Goal: Information Seeking & Learning: Learn about a topic

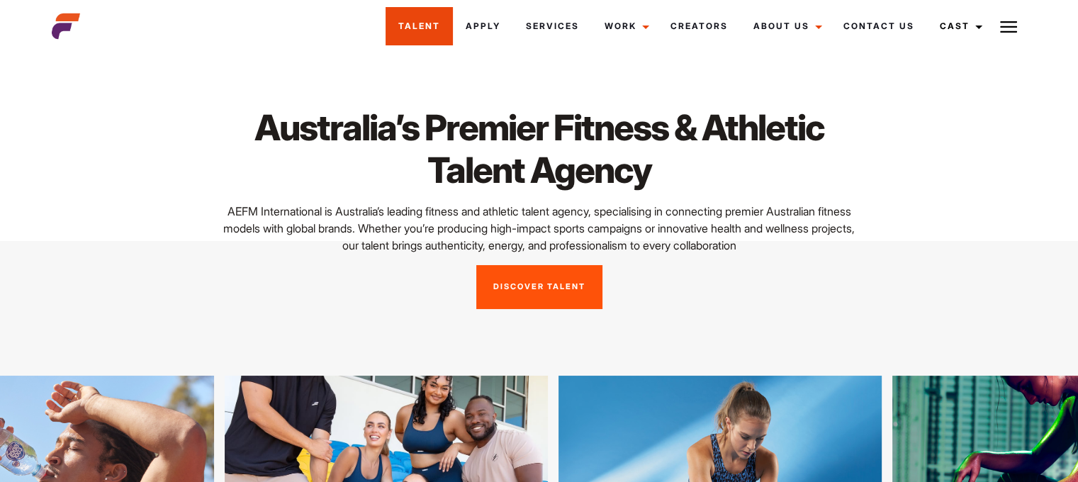
click at [441, 21] on link "Talent" at bounding box center [418, 26] width 67 height 38
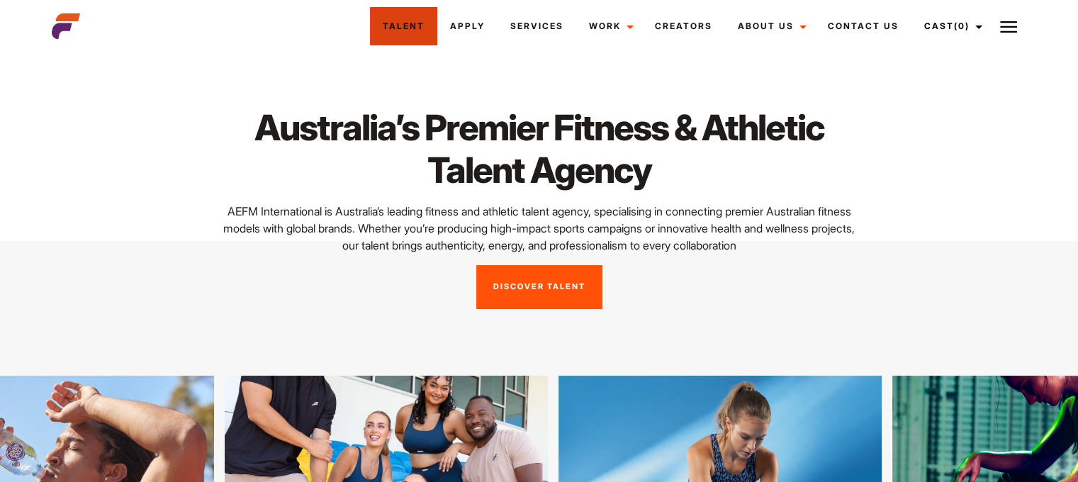
click at [539, 296] on link "Discover Talent" at bounding box center [539, 287] width 126 height 44
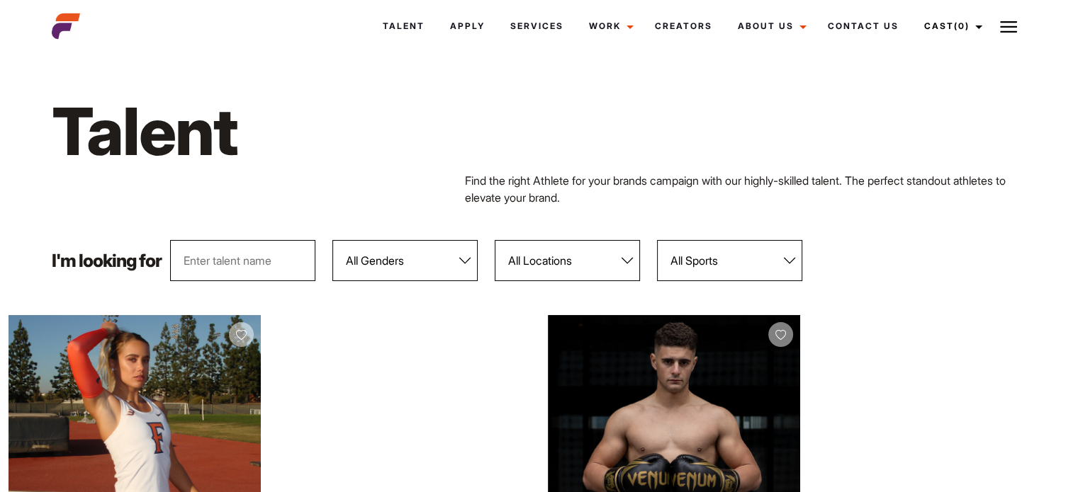
click at [692, 263] on select "All Sports 100 Meter Butterfly Acrobatics Aerial awareness Aerobics AFL Aflw Am…" at bounding box center [729, 260] width 145 height 41
click at [444, 264] on select "All Genders Female Male" at bounding box center [404, 260] width 145 height 41
click at [332, 240] on select "All Genders Female Male" at bounding box center [404, 260] width 145 height 41
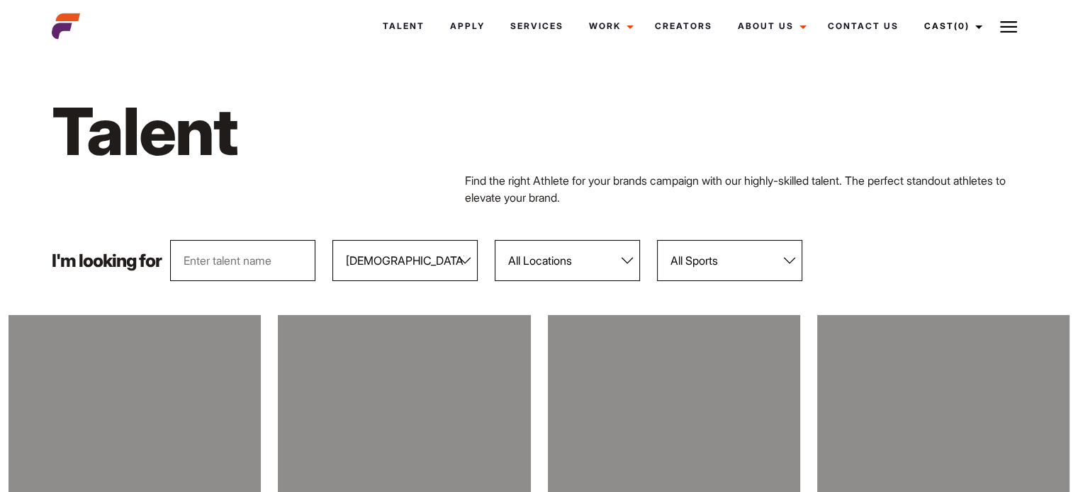
click at [408, 274] on select "All Genders Female Male" at bounding box center [404, 260] width 145 height 41
select select "104"
click at [332, 240] on select "All Genders Female Male" at bounding box center [404, 260] width 145 height 41
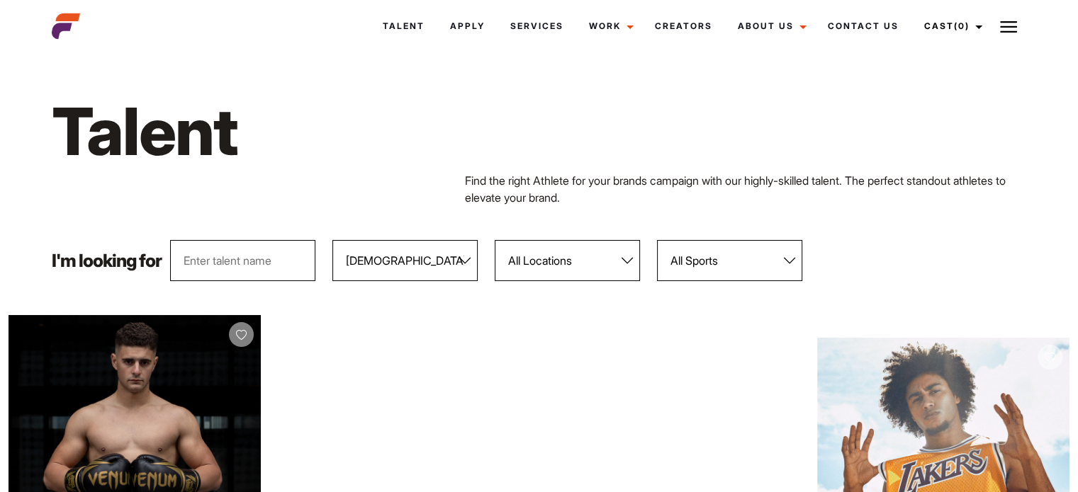
click at [743, 266] on select "All Sports 100 Meter Butterfly Acrobatics Aerial awareness Aerobics AFL Aflw Am…" at bounding box center [729, 260] width 145 height 41
select select "65"
click at [657, 240] on select "All Sports 100 Meter Butterfly Acrobatics Aerial awareness Aerobics AFL Aflw Am…" at bounding box center [729, 260] width 145 height 41
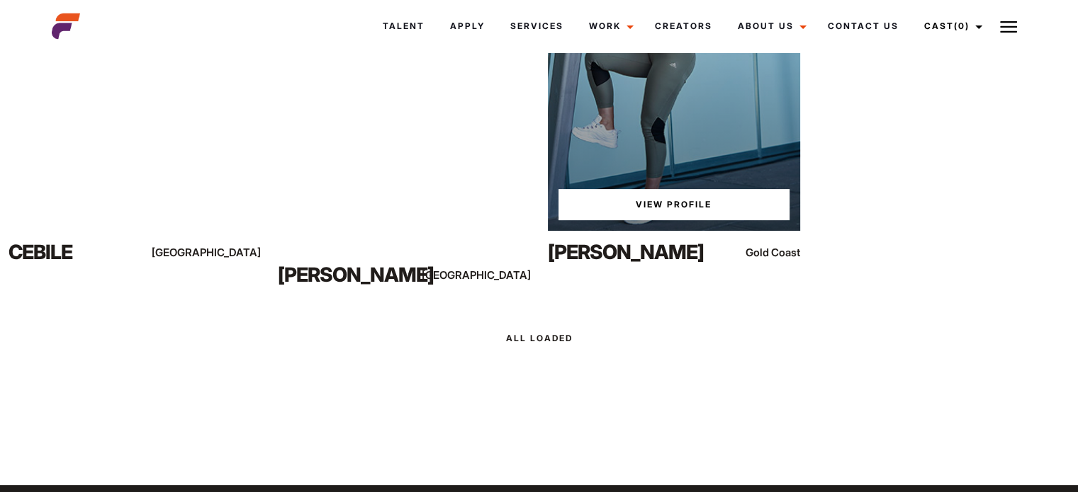
scroll to position [283, 0]
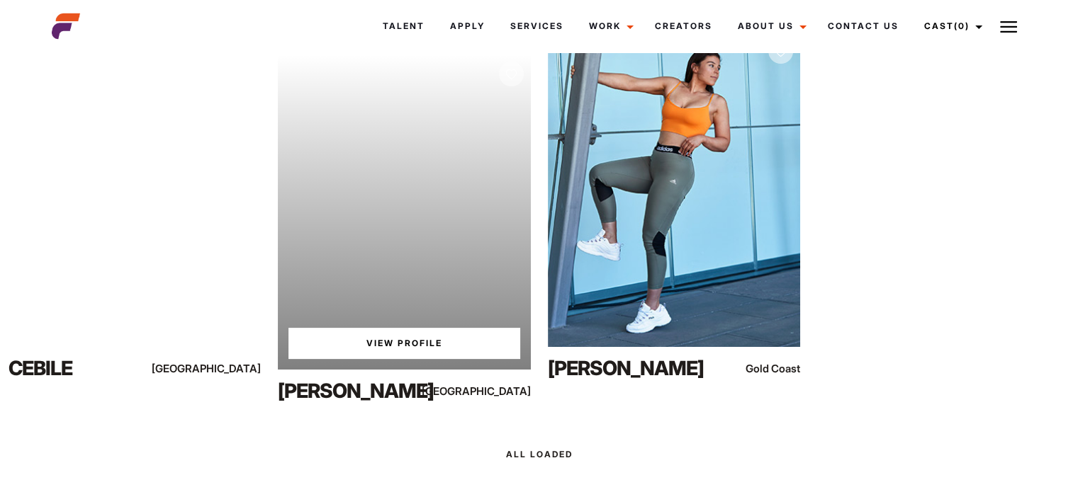
click at [392, 344] on link "View Profile" at bounding box center [403, 343] width 231 height 31
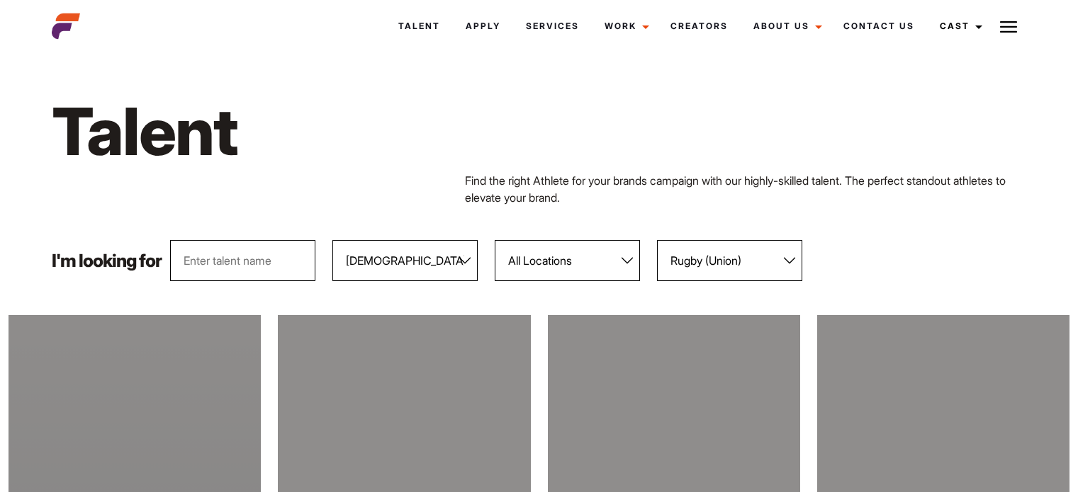
select select "104"
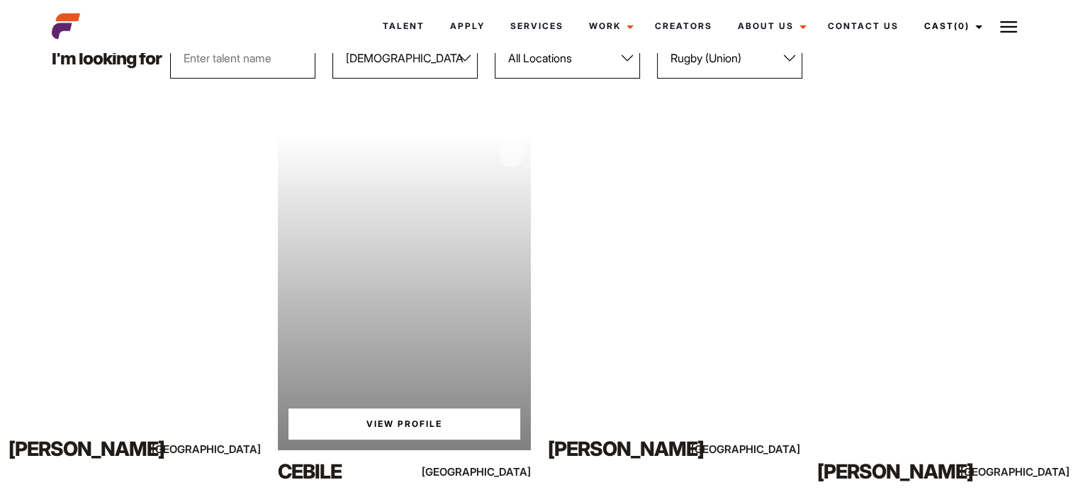
scroll to position [142, 0]
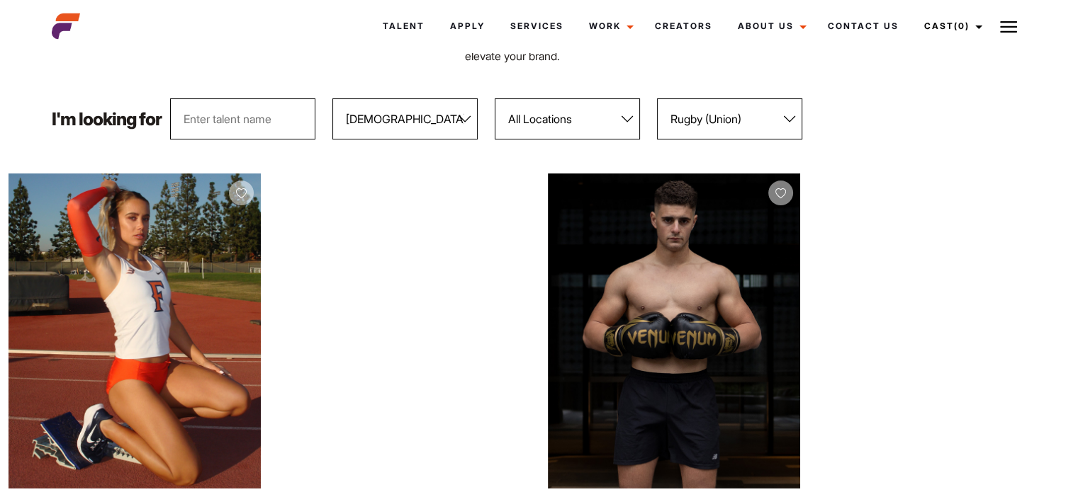
click at [407, 135] on select "All Genders Female Male" at bounding box center [404, 118] width 145 height 41
click at [406, 130] on select "All Genders Female Male" at bounding box center [404, 118] width 145 height 41
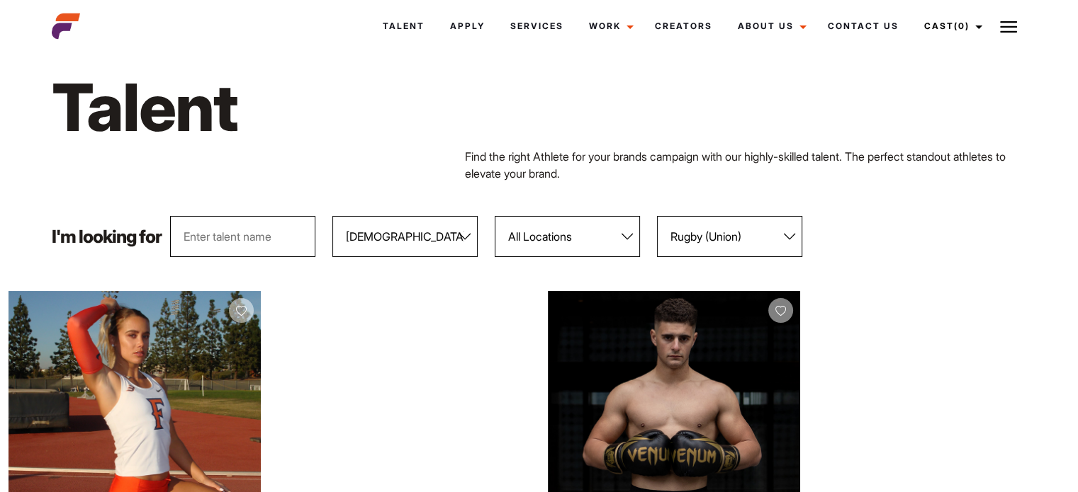
scroll to position [0, 0]
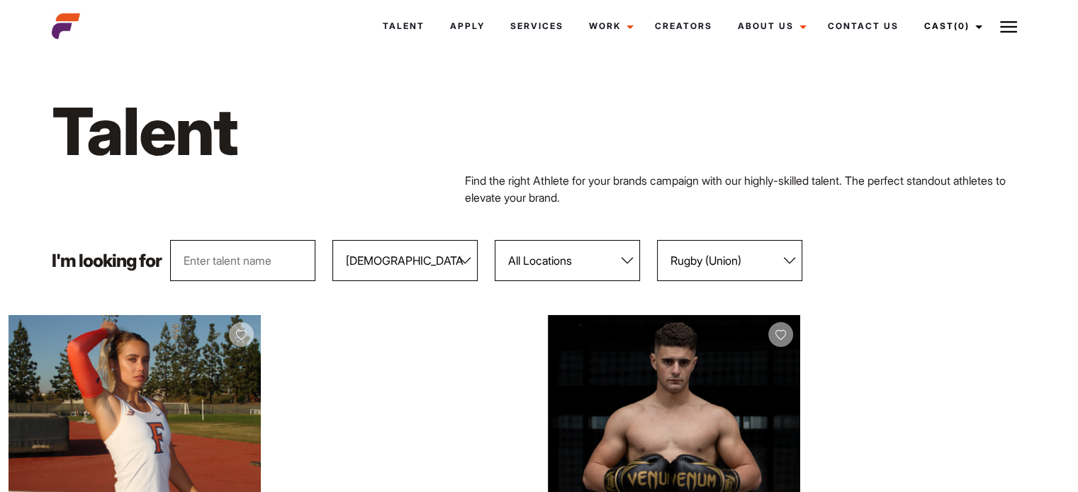
click at [702, 254] on select "All Sports 100 Meter Butterfly Acrobatics Aerial awareness Aerobics AFL Aflw Am…" at bounding box center [729, 260] width 145 height 41
select select "64"
click at [657, 240] on select "All Sports 100 Meter Butterfly Acrobatics Aerial awareness Aerobics AFL Aflw Am…" at bounding box center [729, 260] width 145 height 41
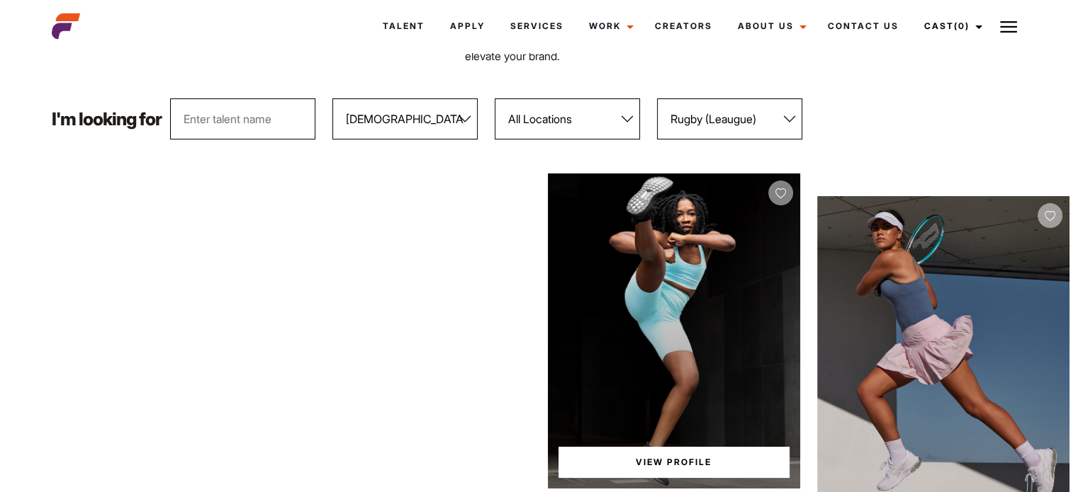
scroll to position [283, 0]
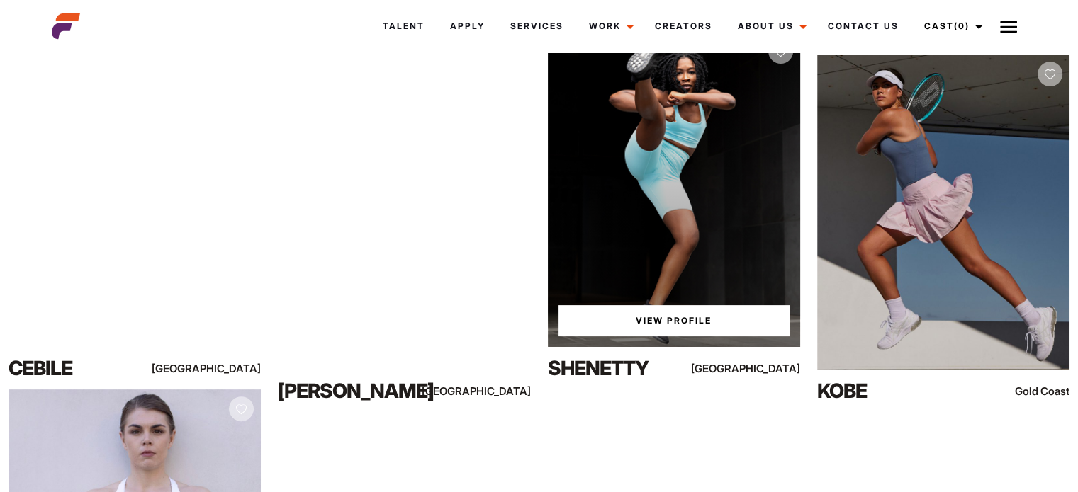
click at [635, 317] on link "View Profile" at bounding box center [673, 320] width 231 height 31
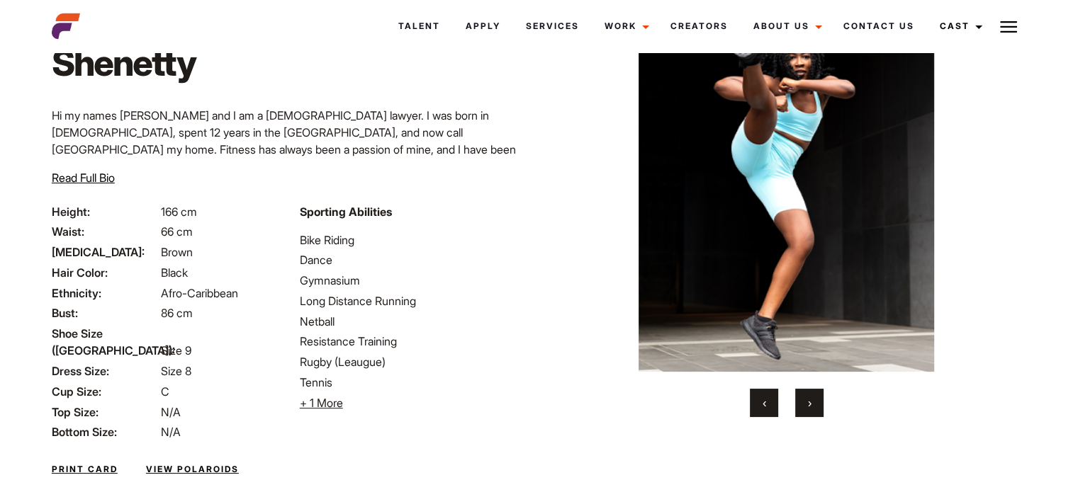
scroll to position [168, 0]
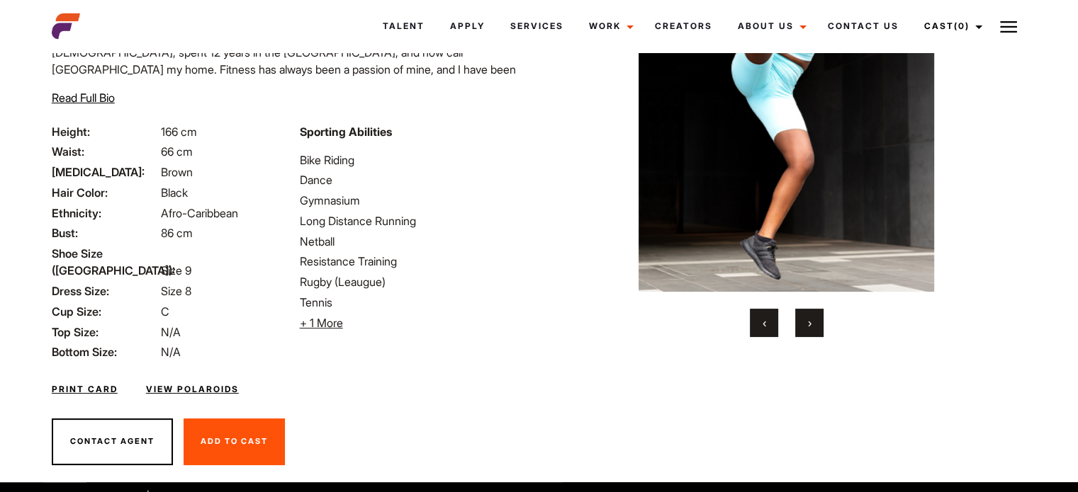
drag, startPoint x: 821, startPoint y: 327, endPoint x: 798, endPoint y: 322, distance: 23.8
click at [819, 327] on button "›" at bounding box center [809, 323] width 28 height 28
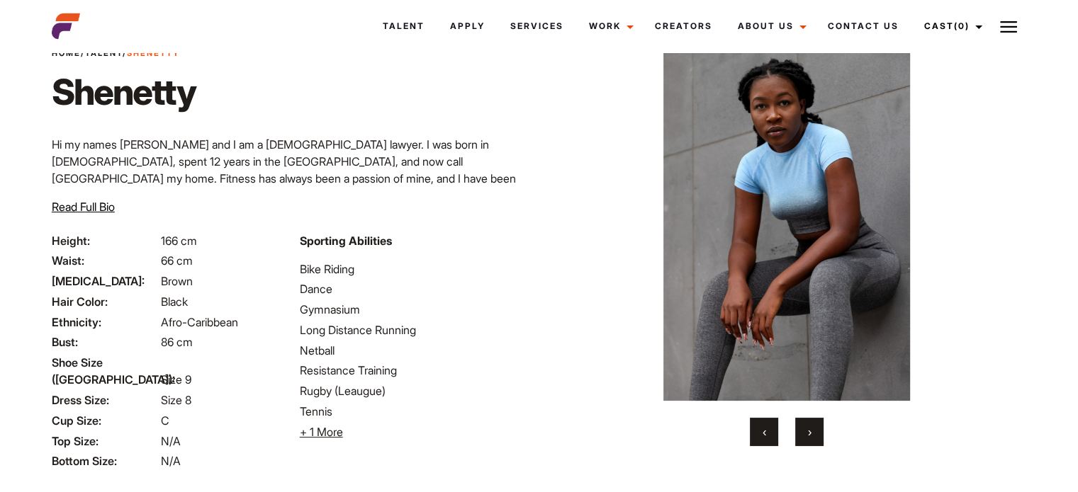
scroll to position [26, 0]
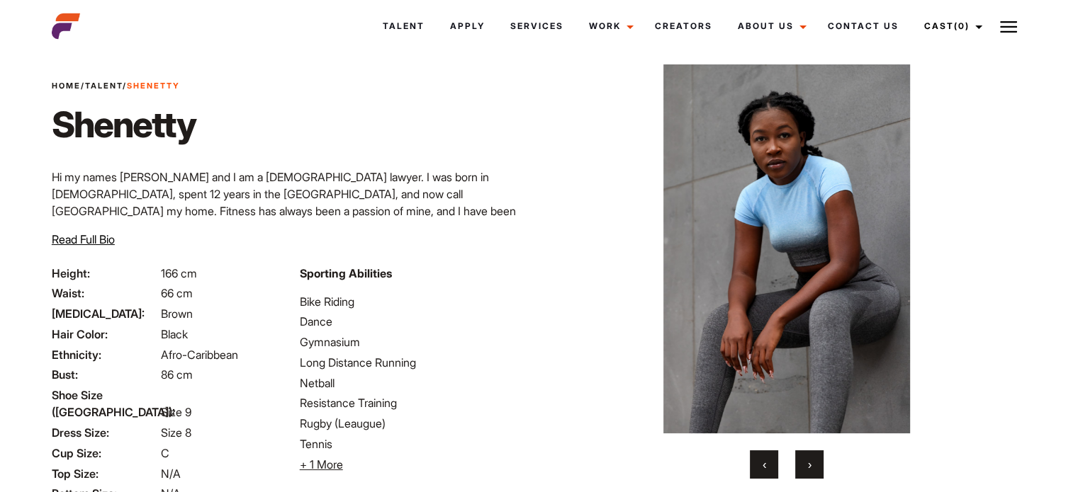
click at [817, 471] on button "›" at bounding box center [809, 465] width 28 height 28
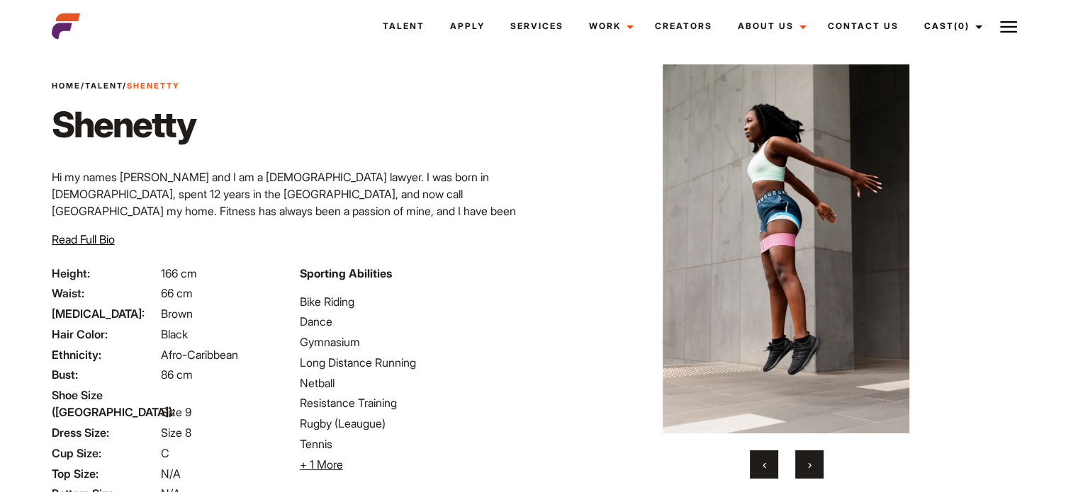
click at [817, 471] on button "›" at bounding box center [809, 465] width 28 height 28
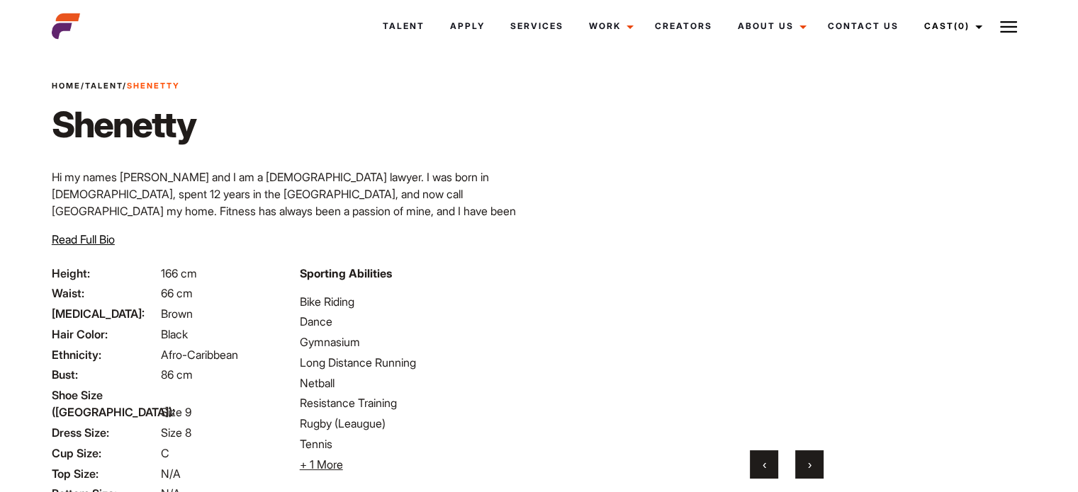
click at [817, 471] on button "›" at bounding box center [809, 465] width 28 height 28
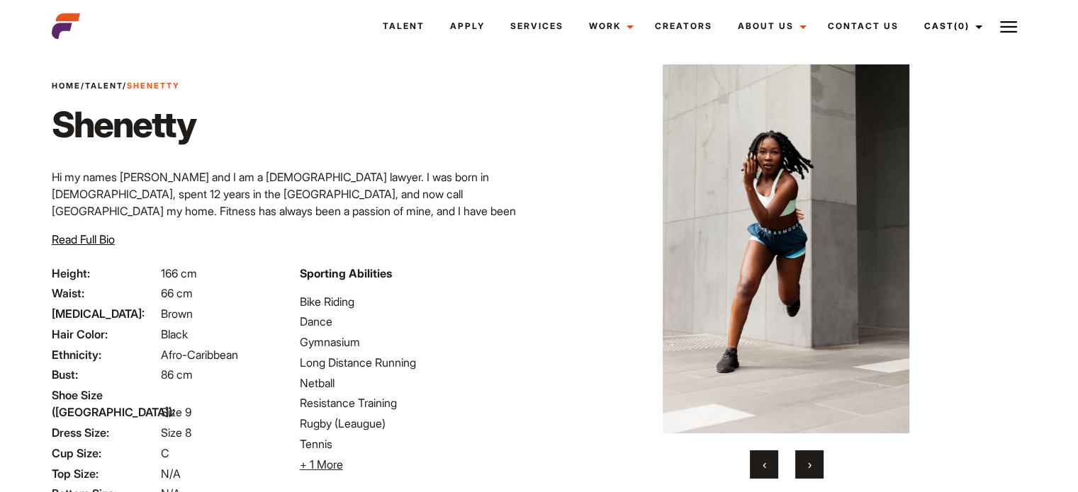
click at [817, 471] on button "›" at bounding box center [809, 465] width 28 height 28
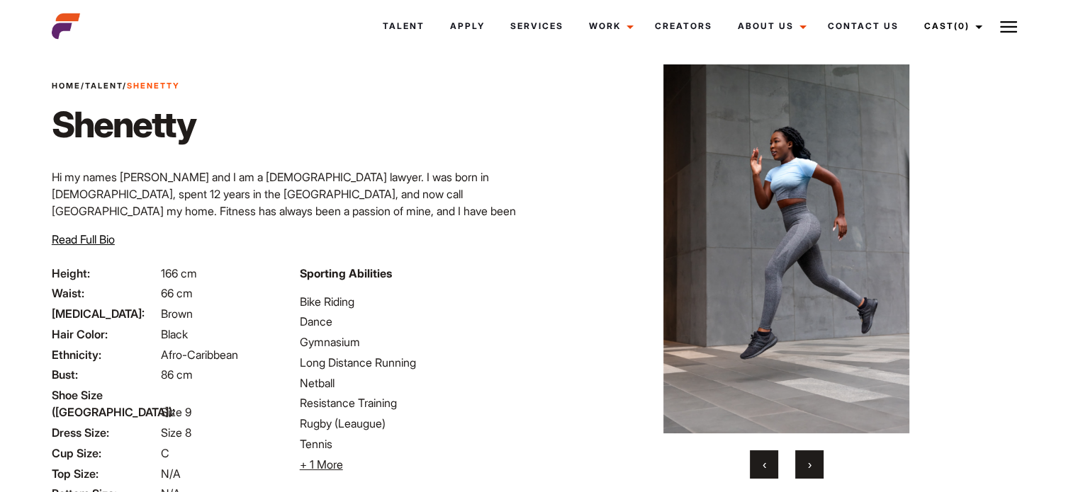
click at [817, 471] on button "›" at bounding box center [809, 465] width 28 height 28
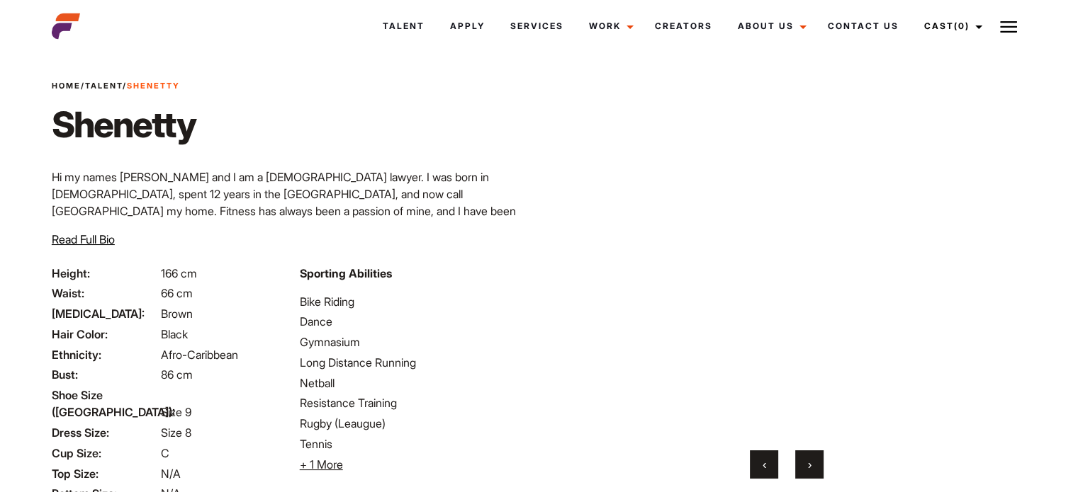
click at [817, 471] on button "›" at bounding box center [809, 465] width 28 height 28
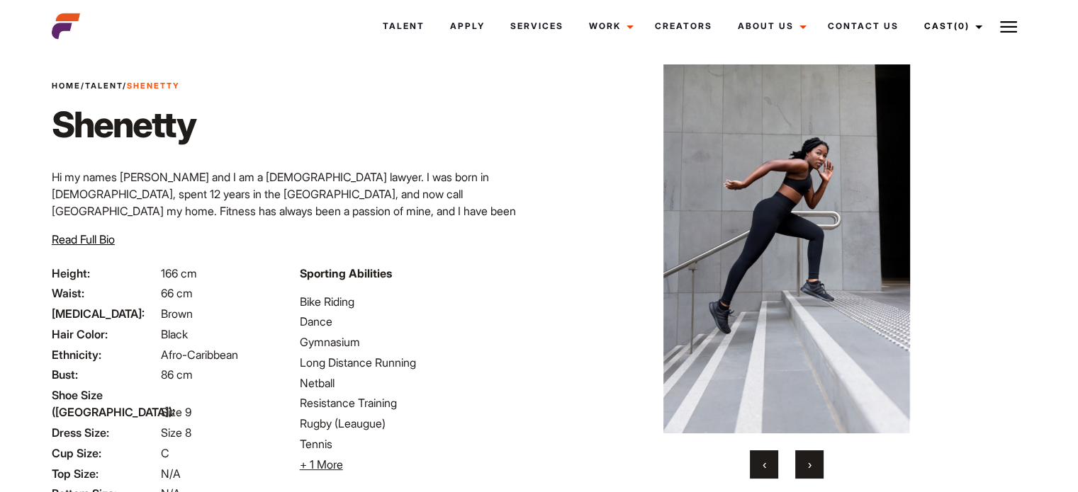
click at [817, 471] on button "›" at bounding box center [809, 465] width 28 height 28
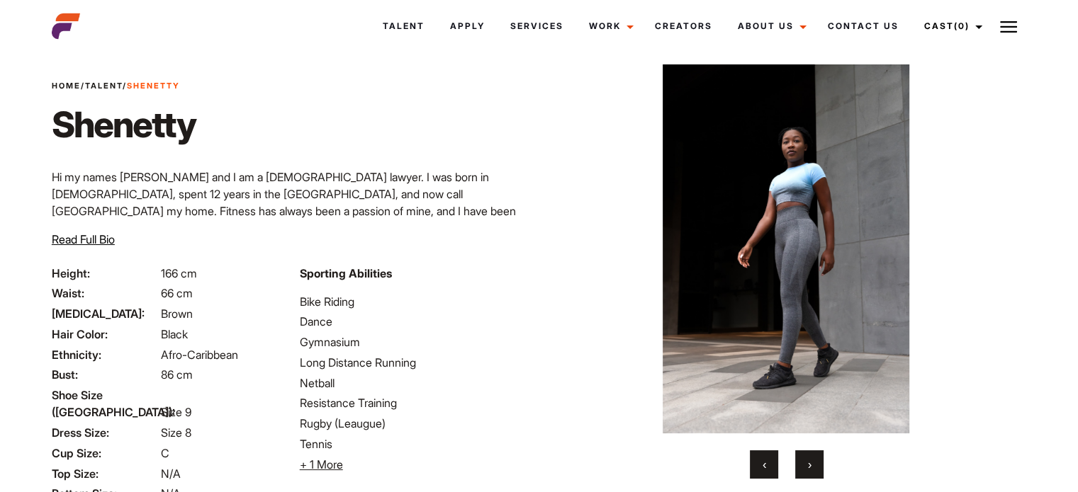
click at [817, 471] on button "›" at bounding box center [809, 465] width 28 height 28
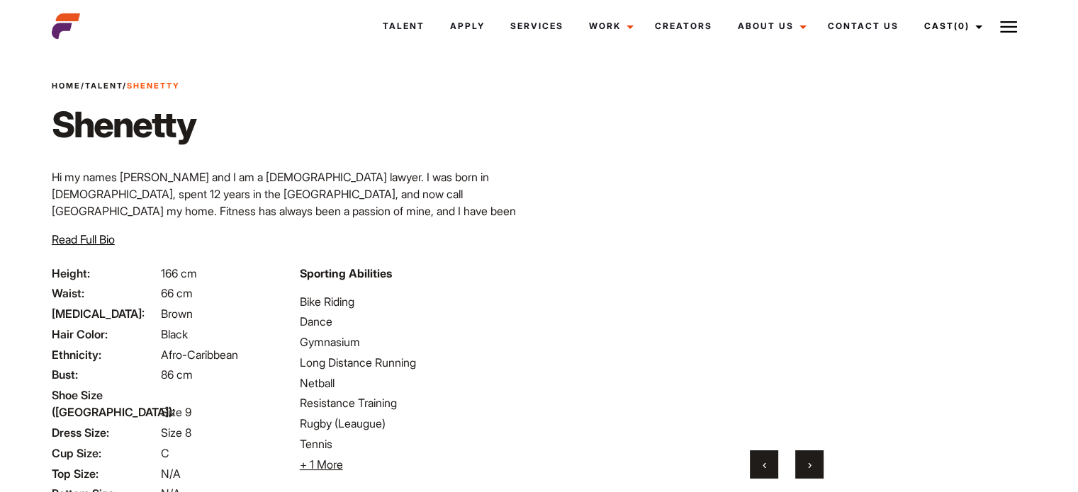
click at [817, 471] on button "›" at bounding box center [809, 465] width 28 height 28
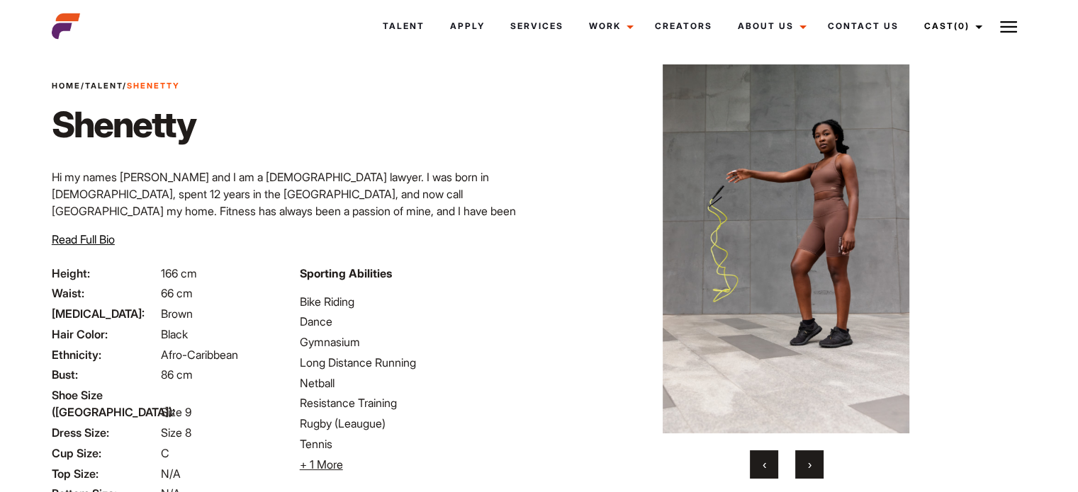
click at [817, 471] on button "›" at bounding box center [809, 465] width 28 height 28
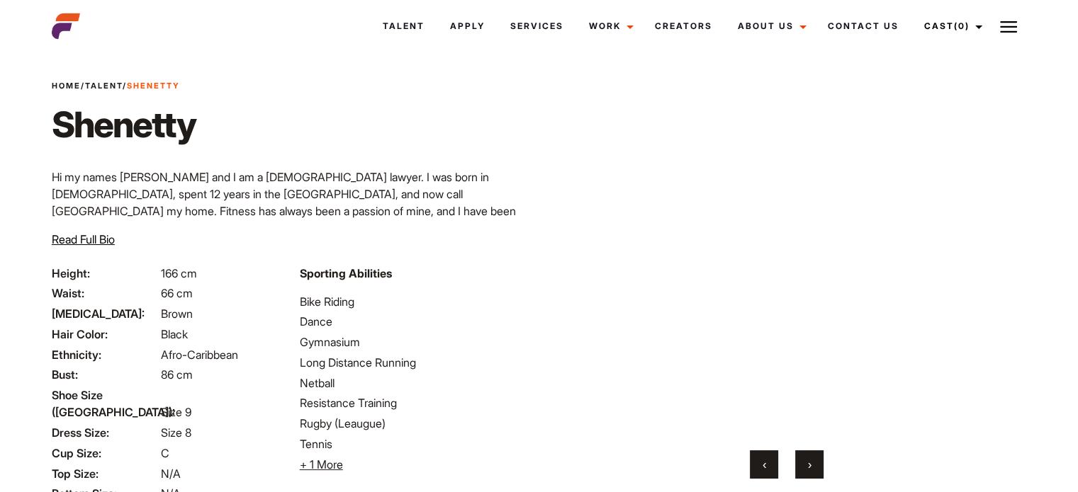
click at [817, 471] on button "›" at bounding box center [809, 465] width 28 height 28
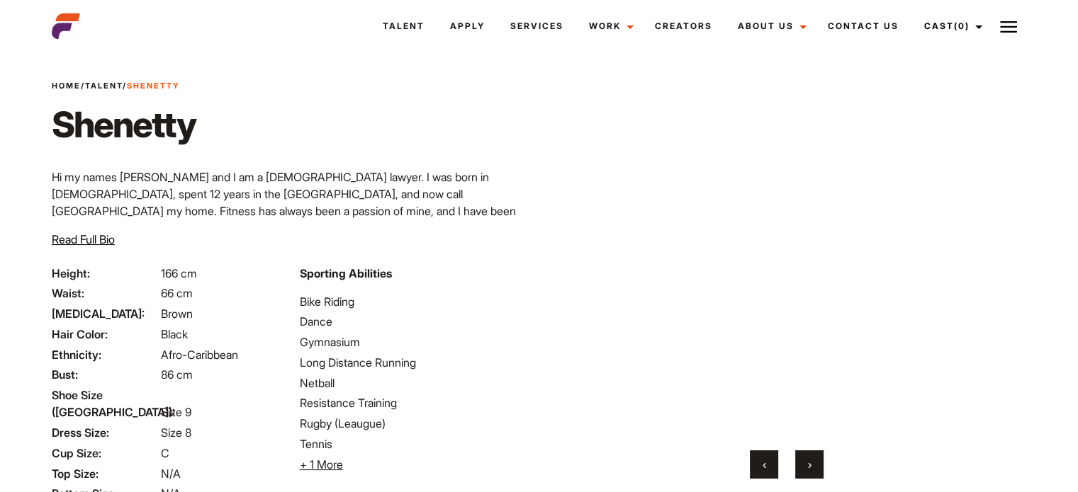
click at [817, 471] on button "›" at bounding box center [809, 465] width 28 height 28
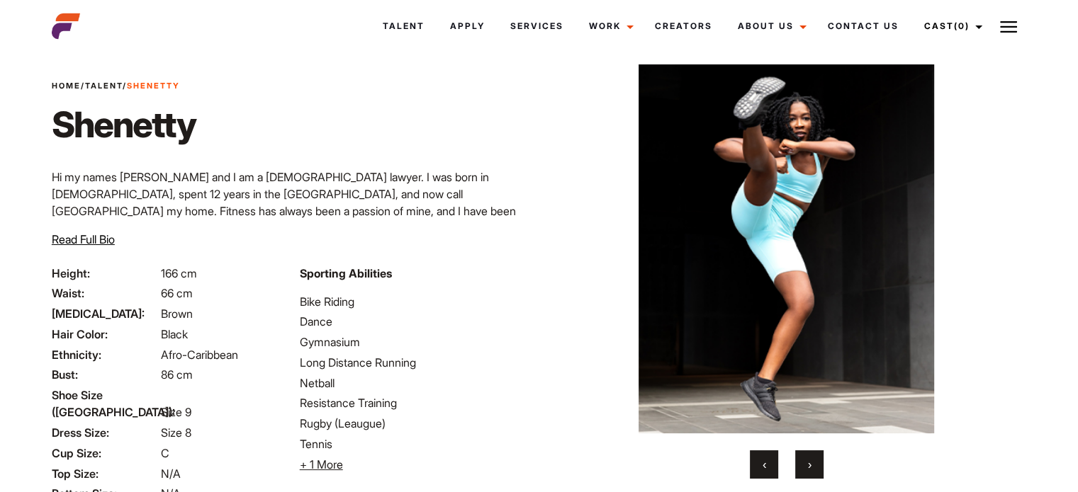
click at [817, 471] on button "›" at bounding box center [809, 465] width 28 height 28
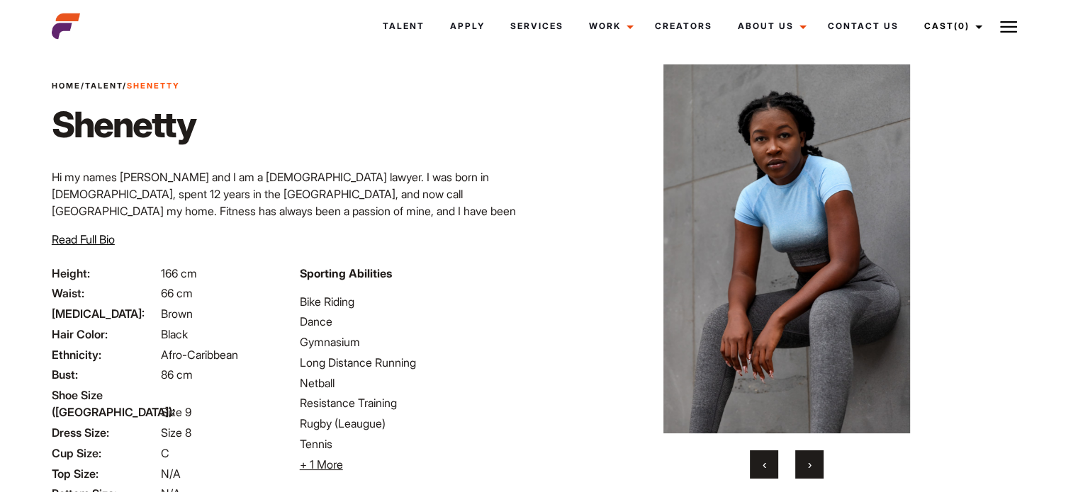
click at [817, 471] on button "›" at bounding box center [809, 465] width 28 height 28
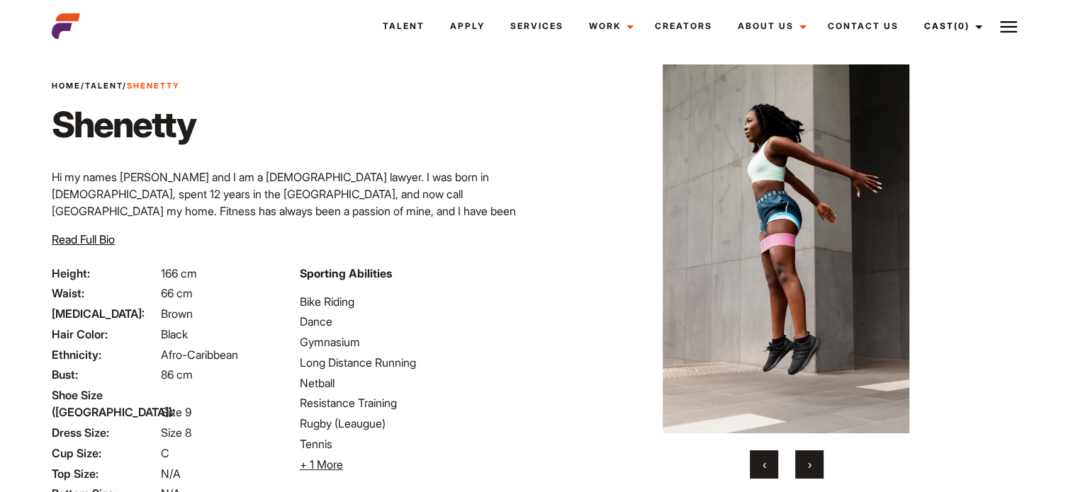
click at [817, 471] on button "›" at bounding box center [809, 465] width 28 height 28
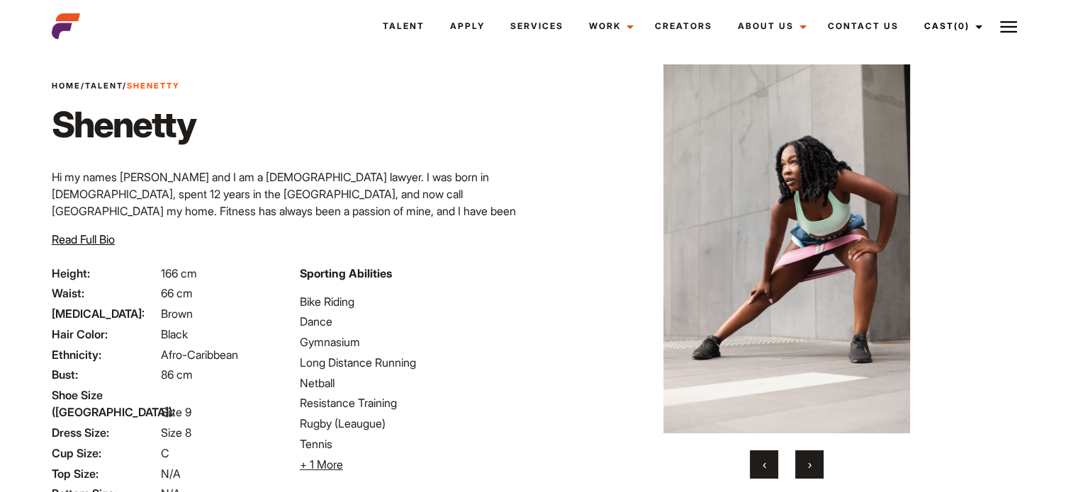
click at [817, 471] on button "›" at bounding box center [809, 465] width 28 height 28
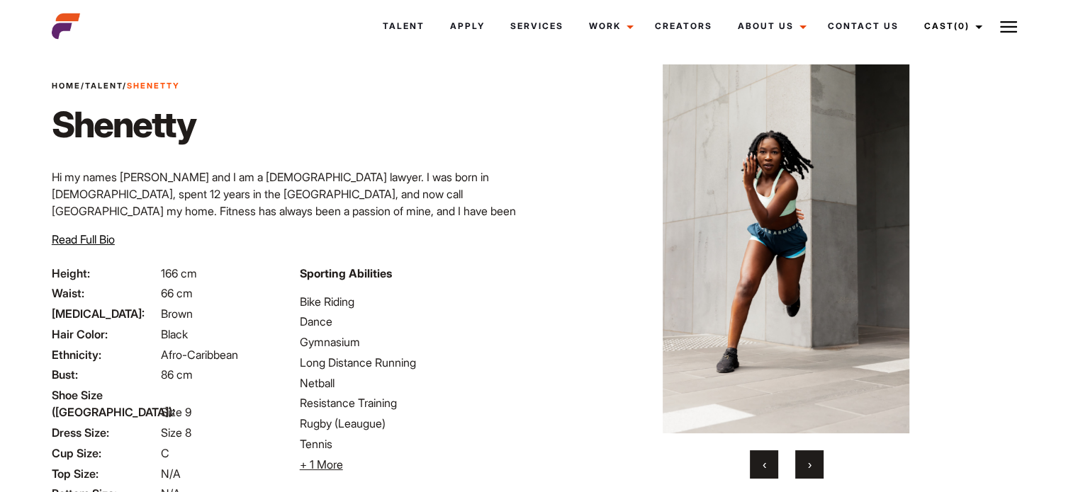
click at [817, 471] on button "›" at bounding box center [809, 465] width 28 height 28
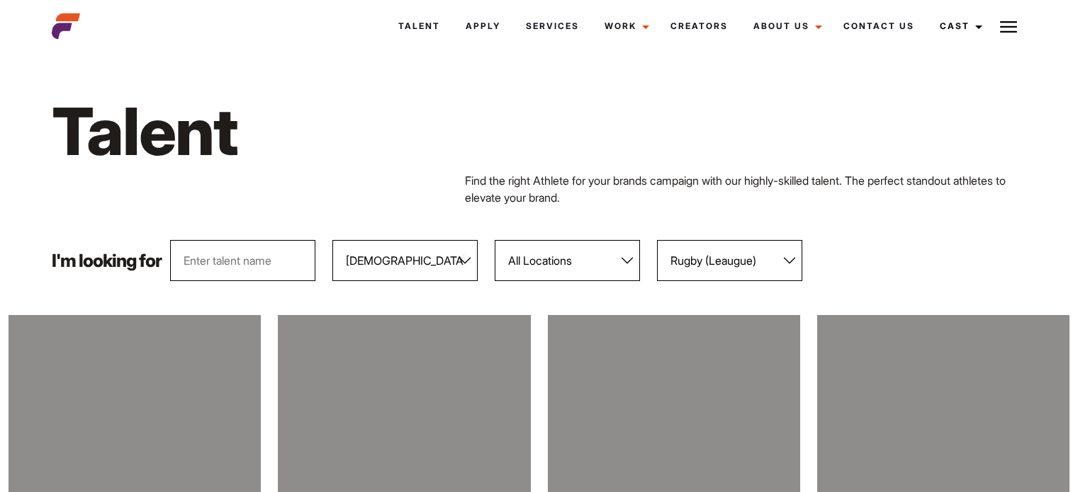
select select "104"
select select "64"
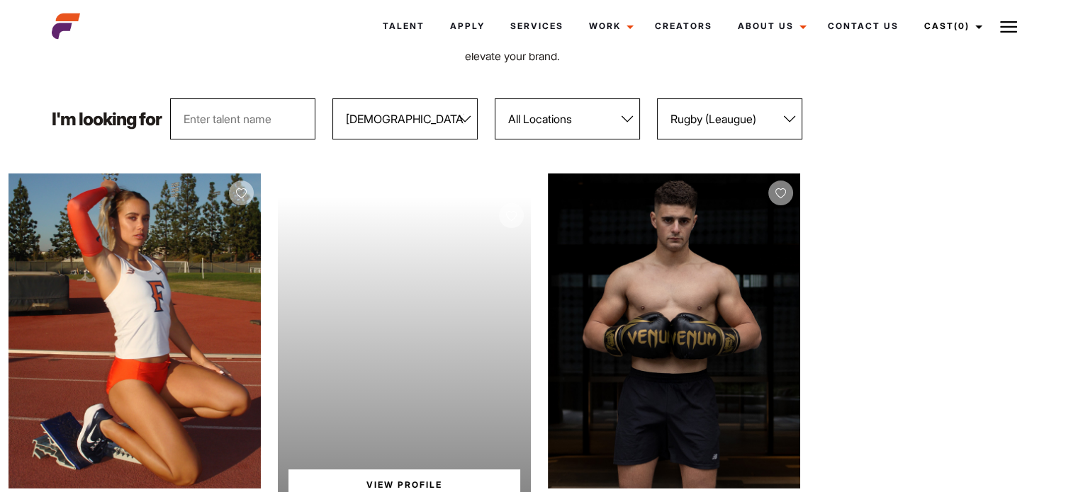
scroll to position [425, 0]
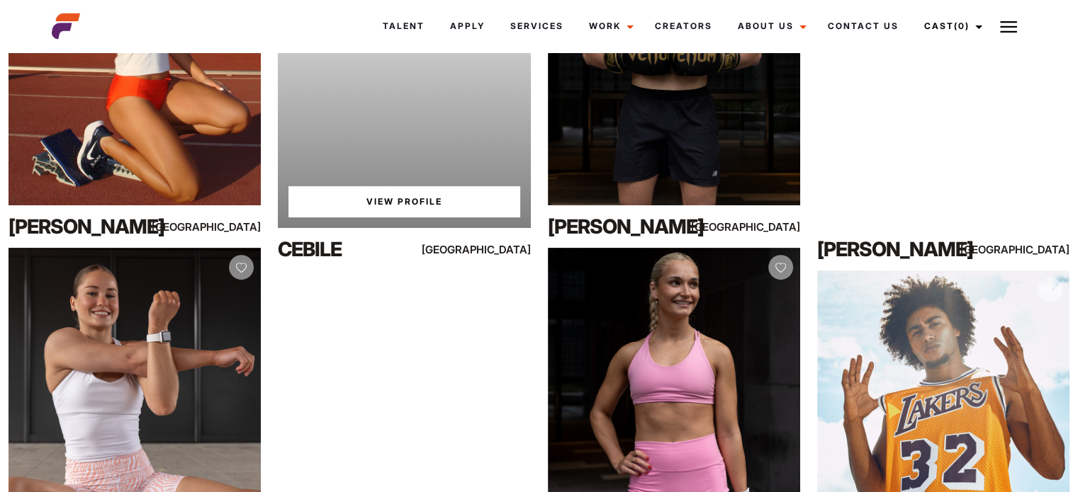
click at [383, 203] on link "View Profile" at bounding box center [403, 201] width 231 height 31
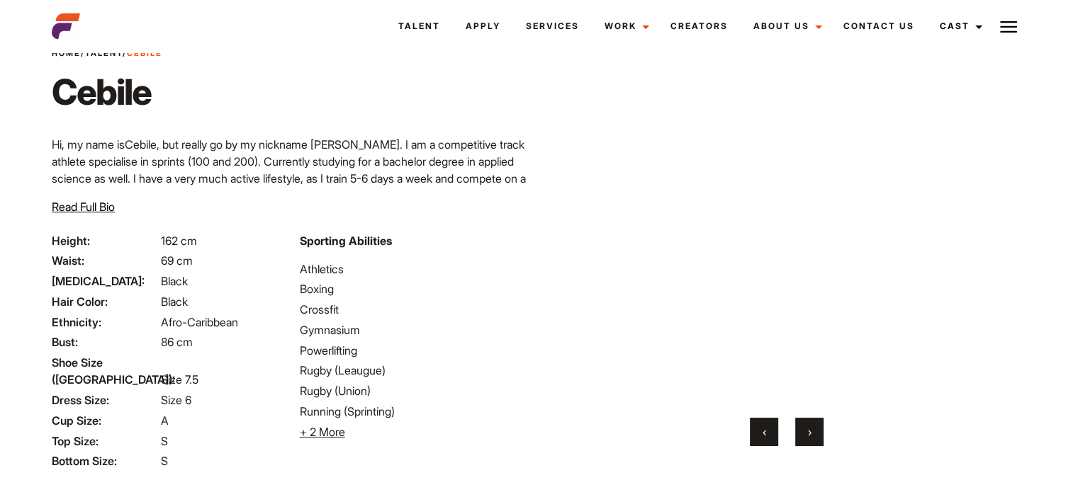
scroll to position [142, 0]
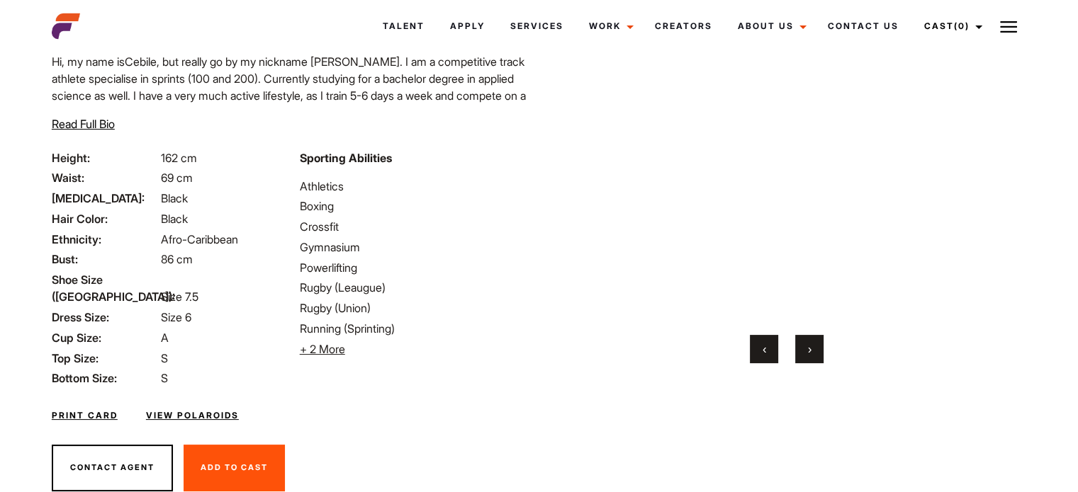
click at [809, 342] on button "›" at bounding box center [809, 349] width 28 height 28
click at [811, 348] on span "›" at bounding box center [810, 349] width 4 height 14
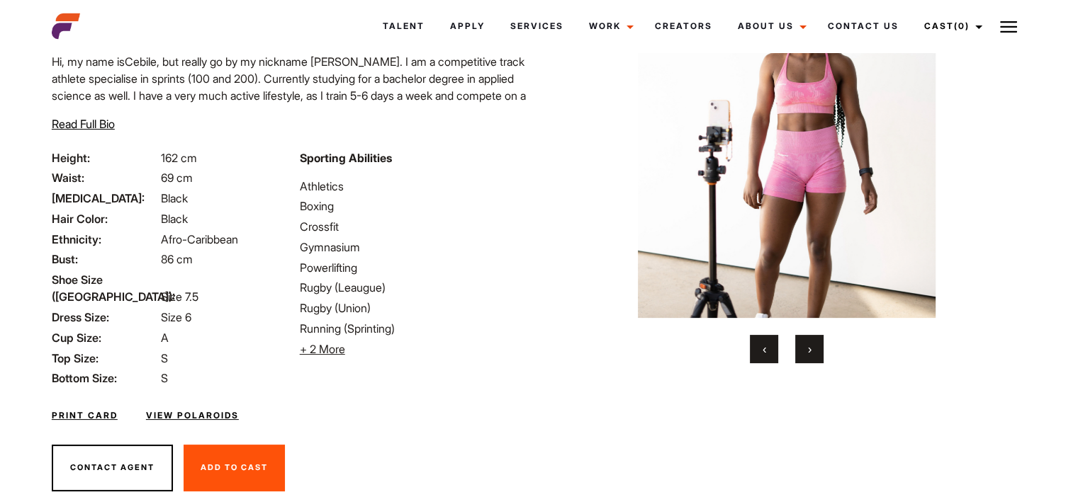
click at [811, 348] on span "›" at bounding box center [810, 349] width 4 height 14
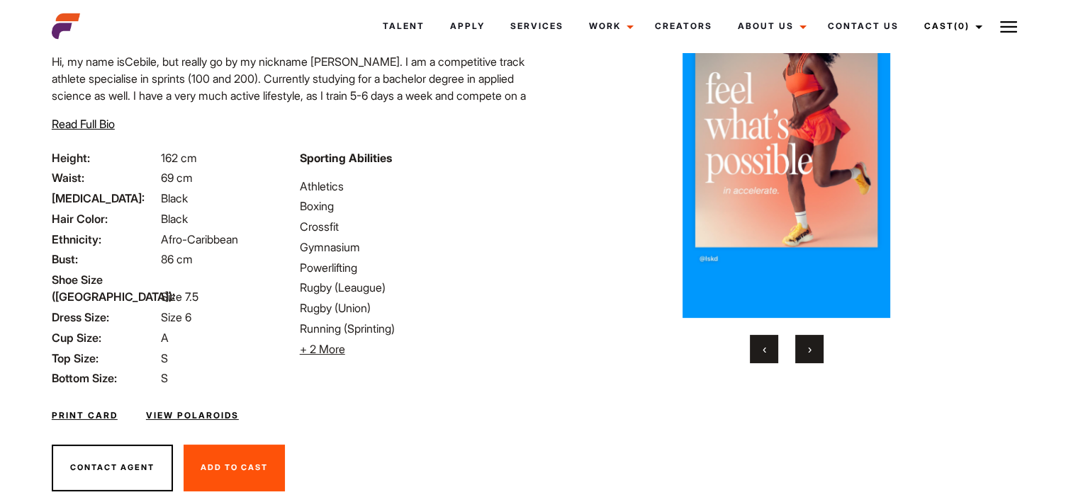
click at [811, 348] on span "›" at bounding box center [810, 349] width 4 height 14
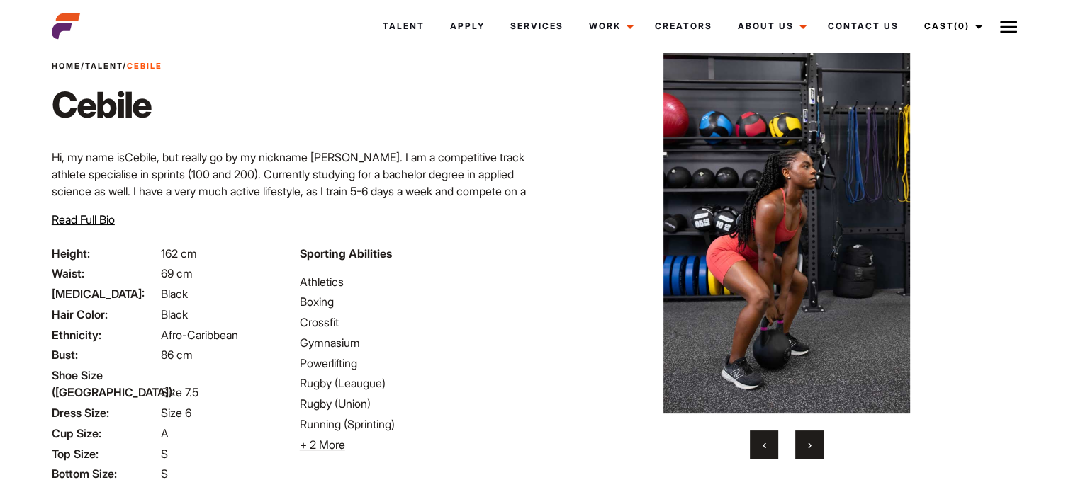
scroll to position [71, 0]
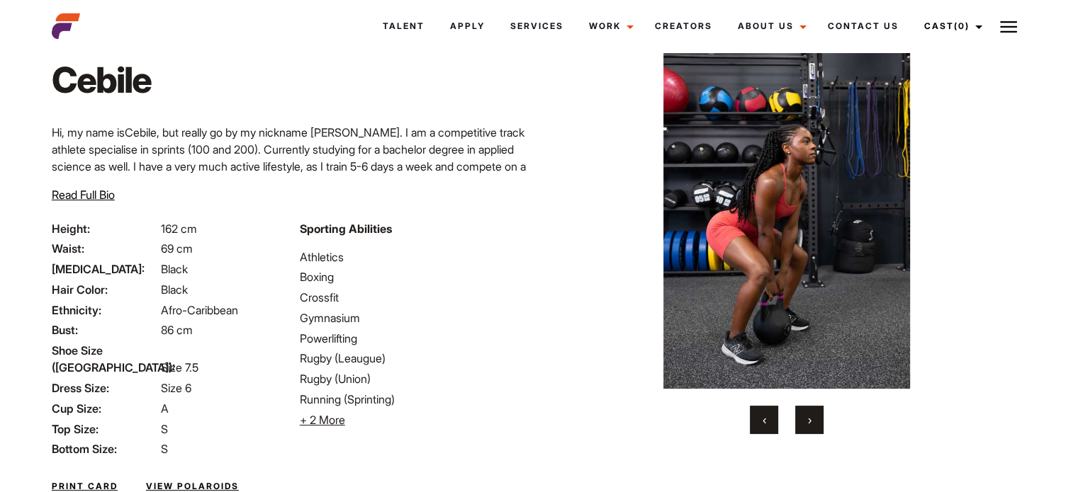
click at [805, 416] on button "›" at bounding box center [809, 420] width 28 height 28
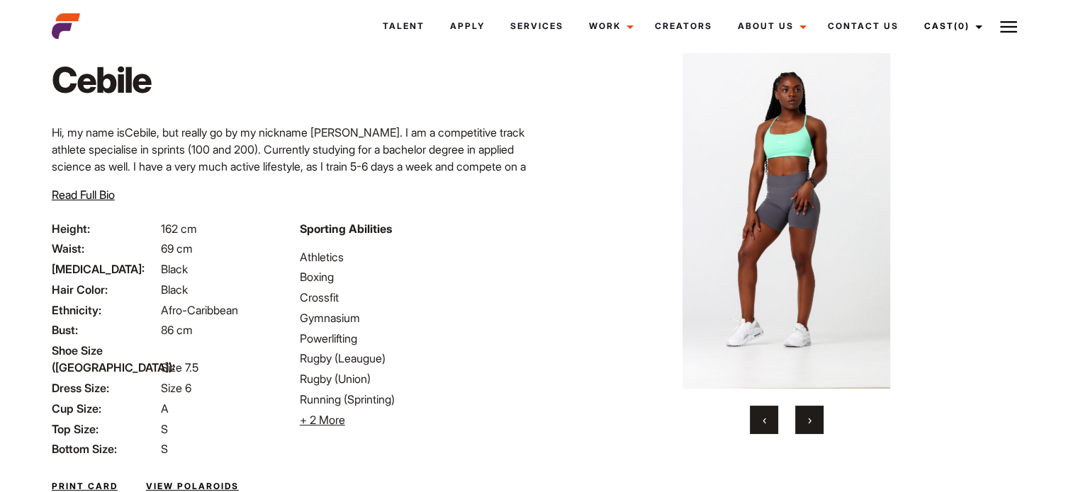
click at [806, 416] on button "›" at bounding box center [809, 420] width 28 height 28
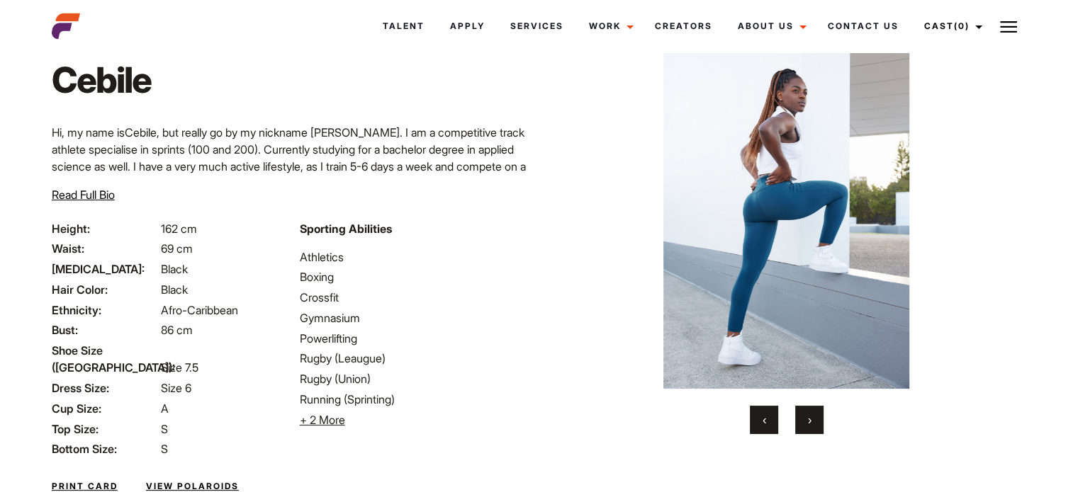
click at [806, 416] on button "›" at bounding box center [809, 420] width 28 height 28
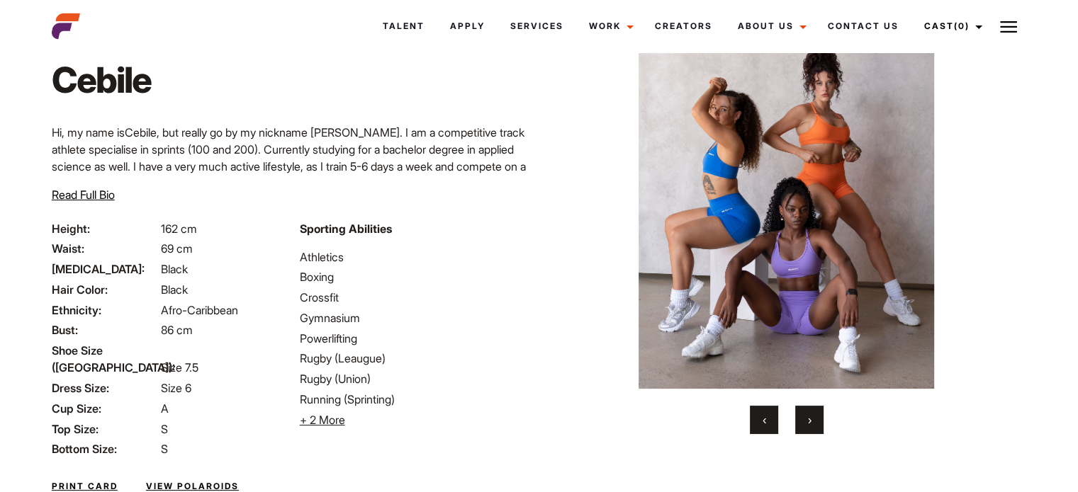
click at [806, 416] on button "›" at bounding box center [809, 420] width 28 height 28
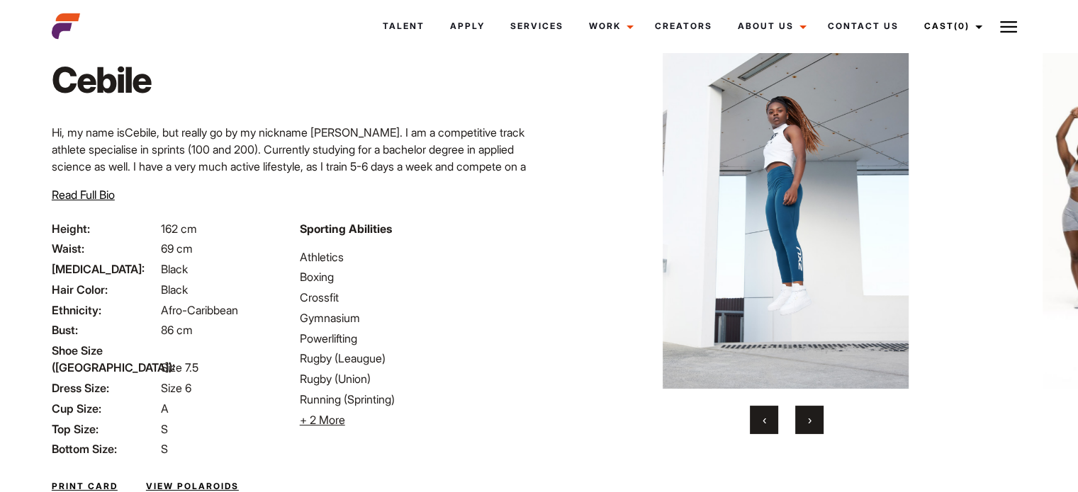
click at [806, 416] on button "›" at bounding box center [809, 420] width 28 height 28
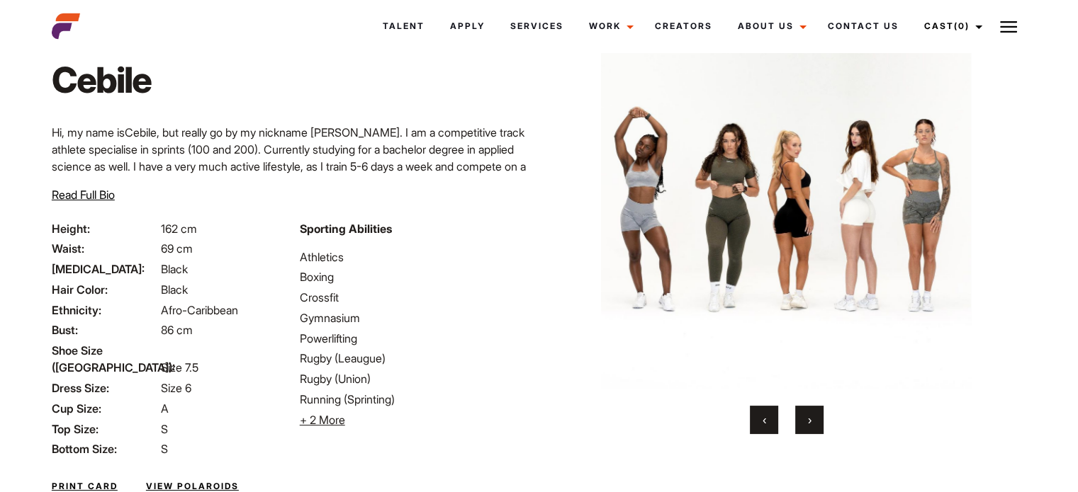
click at [806, 416] on button "›" at bounding box center [809, 420] width 28 height 28
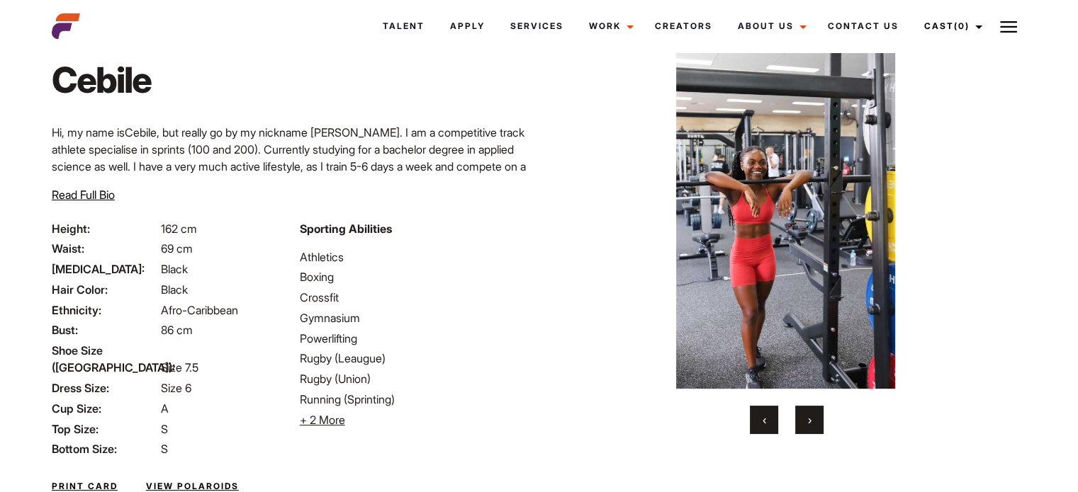
click at [806, 416] on button "›" at bounding box center [809, 420] width 28 height 28
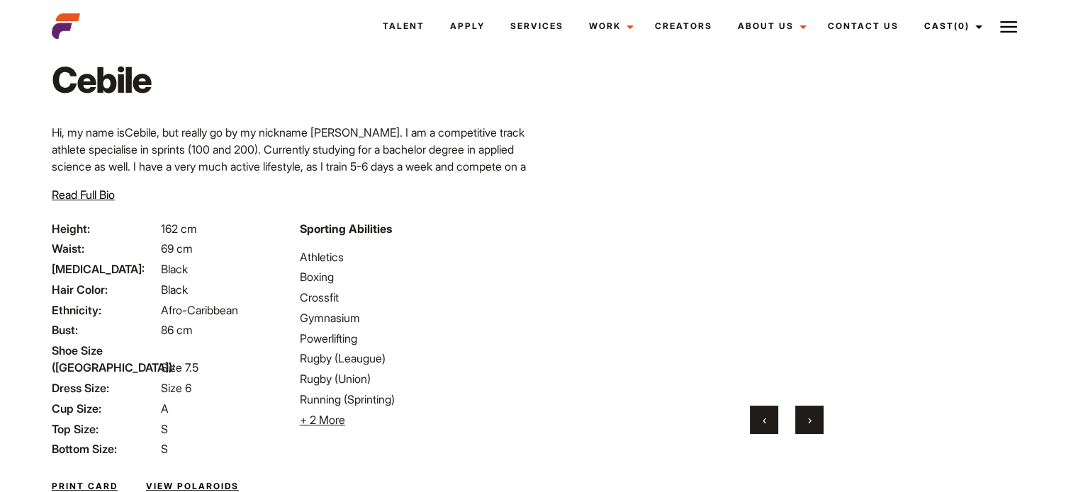
click at [806, 416] on button "›" at bounding box center [809, 420] width 28 height 28
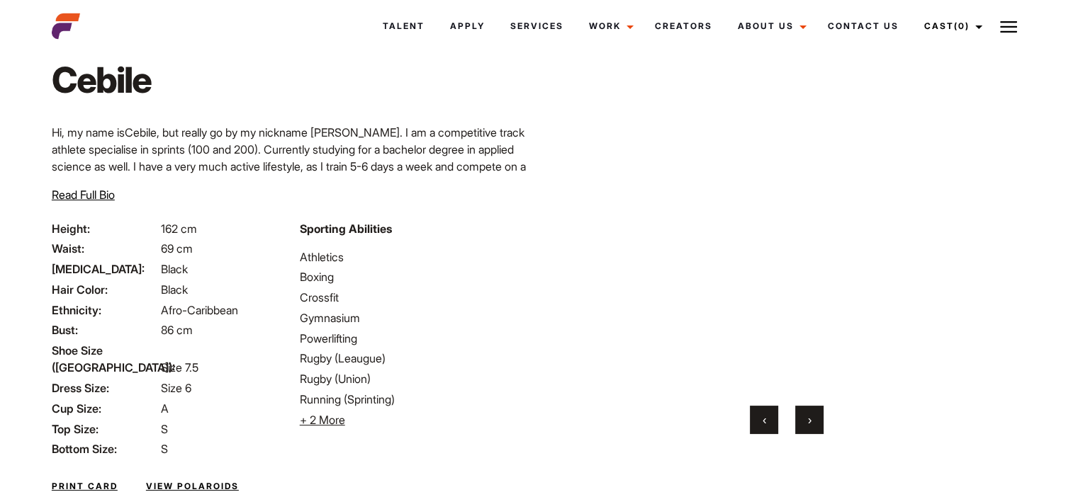
click at [806, 416] on button "›" at bounding box center [809, 420] width 28 height 28
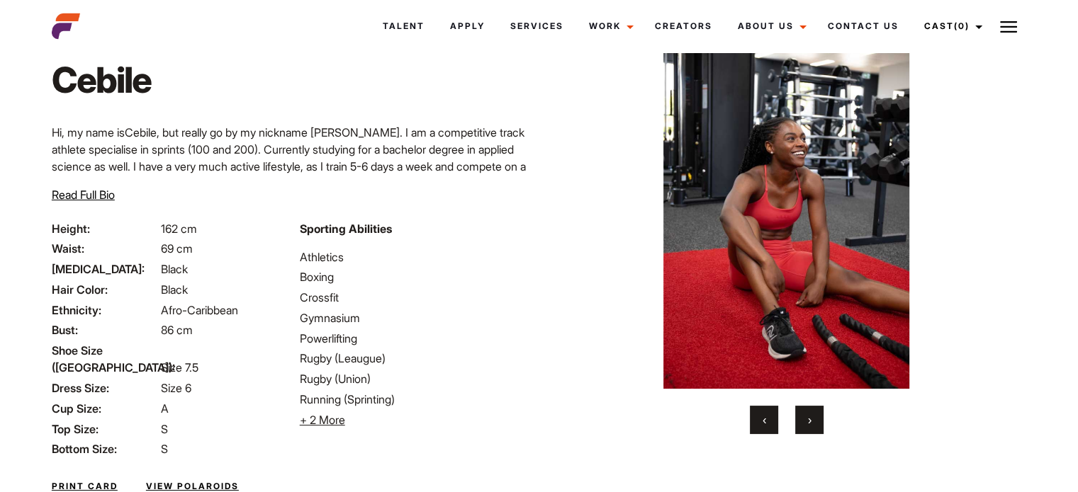
click at [806, 416] on button "›" at bounding box center [809, 420] width 28 height 28
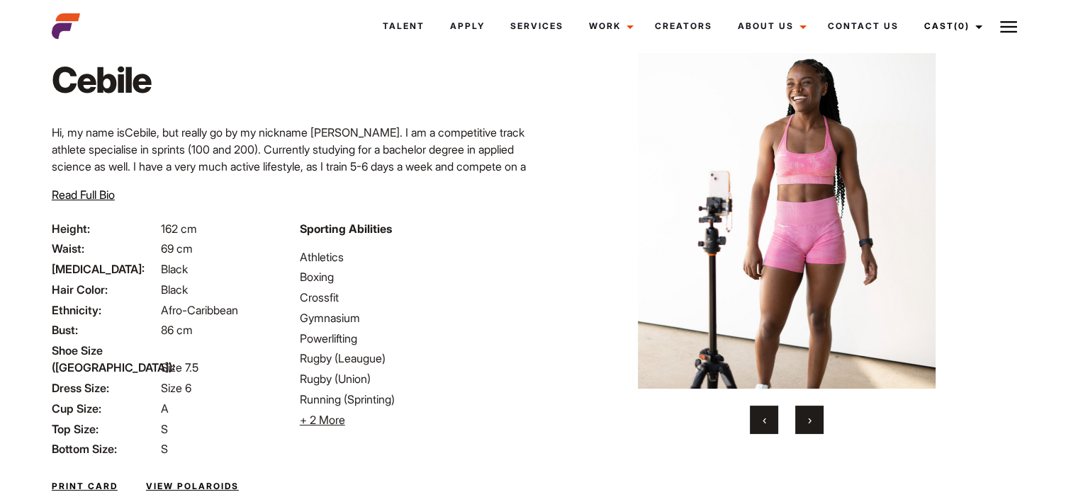
click at [806, 416] on button "›" at bounding box center [809, 420] width 28 height 28
